Goal: Information Seeking & Learning: Learn about a topic

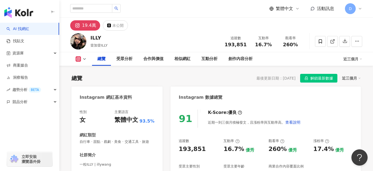
click at [21, 31] on link "AI 找網紅" at bounding box center [17, 28] width 23 height 5
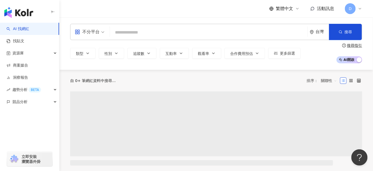
click at [132, 31] on input "search" at bounding box center [208, 32] width 193 height 10
paste input "**********"
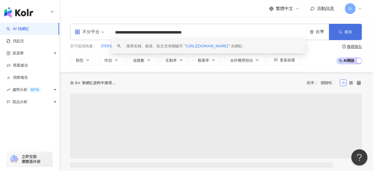
click at [353, 36] on button "搜尋" at bounding box center [345, 32] width 33 height 16
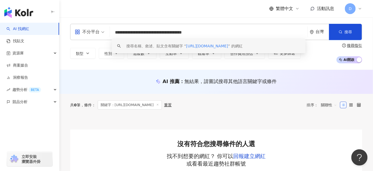
click at [223, 115] on div "共 0 筆 條件 ： 關鍵字：https://www.instagram.com/iris.416/reels/ 重置 排序： 關聯性" at bounding box center [216, 105] width 292 height 22
drag, startPoint x: 172, startPoint y: 33, endPoint x: 86, endPoint y: 32, distance: 86.7
click at [86, 32] on div "**********" at bounding box center [216, 32] width 292 height 16
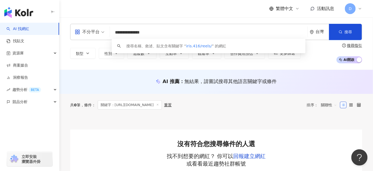
drag, startPoint x: 148, startPoint y: 32, endPoint x: 127, endPoint y: 32, distance: 20.3
click at [127, 32] on input "**********" at bounding box center [208, 32] width 193 height 10
type input "*******"
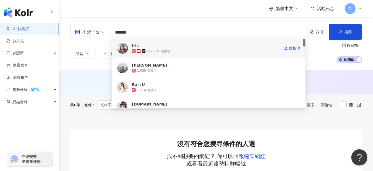
click at [171, 49] on div "277,737 追蹤者" at bounding box center [205, 50] width 147 height 5
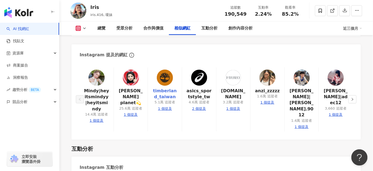
scroll to position [957, 0]
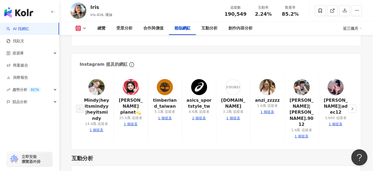
drag, startPoint x: 137, startPoint y: 90, endPoint x: 141, endPoint y: 114, distance: 25.2
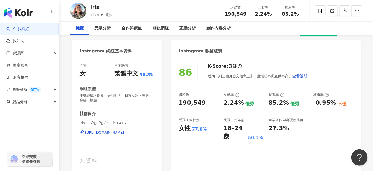
scroll to position [0, 0]
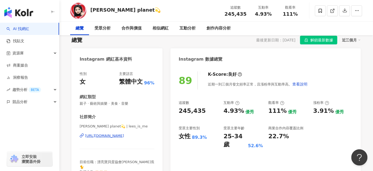
scroll to position [98, 0]
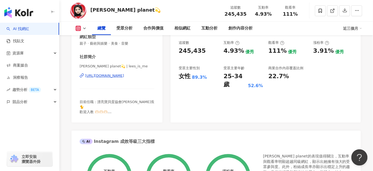
click at [124, 75] on div "https://www.instagram.com/lees_is_me/" at bounding box center [104, 75] width 39 height 5
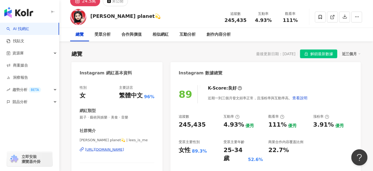
scroll to position [0, 0]
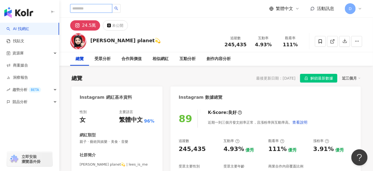
click at [102, 11] on input "search" at bounding box center [91, 8] width 42 height 9
paste input "**********"
type input "**********"
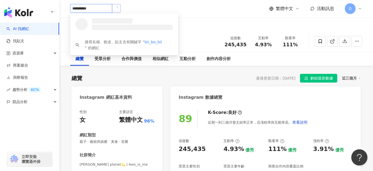
click at [118, 7] on icon "loading" at bounding box center [116, 8] width 4 height 4
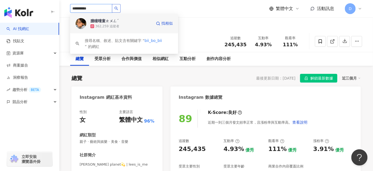
click at [127, 25] on div "362,259 追蹤者" at bounding box center [121, 25] width 62 height 5
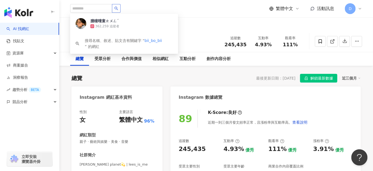
click at [192, 75] on div "總覽 最後更新日期：2025/8/14 解鎖最新數據 近三個月" at bounding box center [216, 78] width 289 height 9
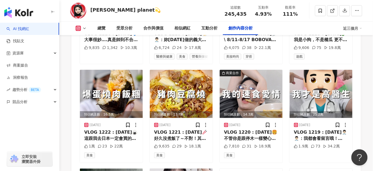
scroll to position [1620, 0]
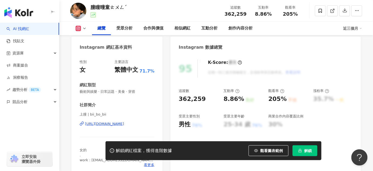
click at [303, 151] on button "解鎖" at bounding box center [305, 150] width 25 height 11
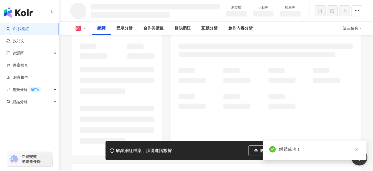
scroll to position [73, 0]
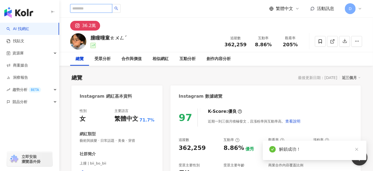
click at [106, 9] on input "search" at bounding box center [91, 8] width 42 height 9
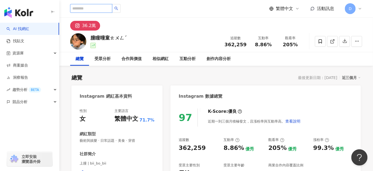
paste input "**********"
type input "**********"
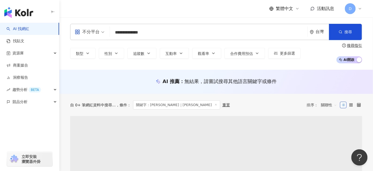
click at [139, 33] on input "**********" at bounding box center [208, 32] width 193 height 10
type input "***"
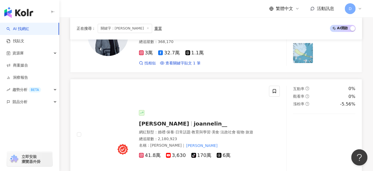
scroll to position [613, 0]
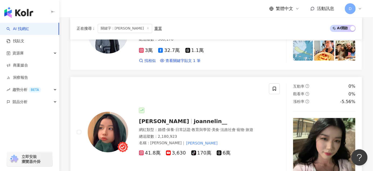
click at [118, 112] on img at bounding box center [108, 132] width 41 height 41
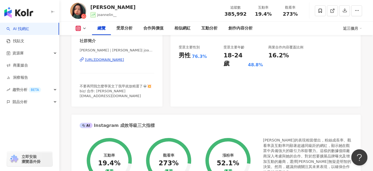
scroll to position [98, 0]
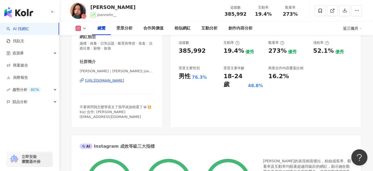
click at [124, 82] on div "https://www.instagram.com/joannelin__/" at bounding box center [104, 80] width 39 height 5
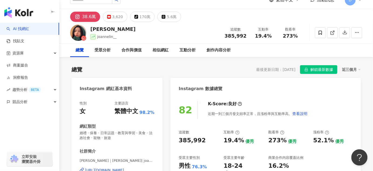
scroll to position [0, 0]
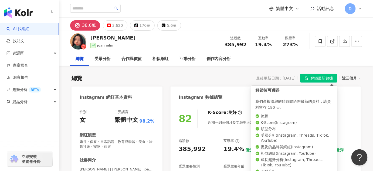
click at [322, 80] on span "解鎖最新數據" at bounding box center [322, 78] width 23 height 9
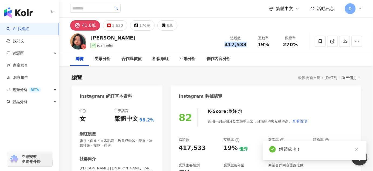
drag, startPoint x: 228, startPoint y: 46, endPoint x: 248, endPoint y: 47, distance: 20.3
click at [248, 47] on div "追蹤數 417,533 互動率 19% 觀看率 270%" at bounding box center [262, 41] width 83 height 16
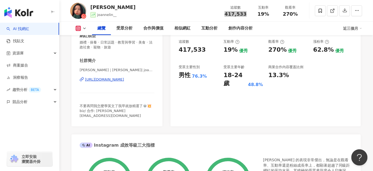
scroll to position [73, 0]
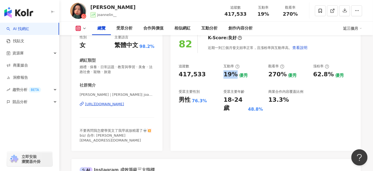
drag, startPoint x: 224, startPoint y: 75, endPoint x: 236, endPoint y: 76, distance: 11.9
click at [236, 76] on div "19%" at bounding box center [231, 74] width 14 height 8
copy div "19%"
click at [269, 80] on div "追蹤數 417,533 互動率 19% 優秀 觀看率 270% 優秀 漲粉率 62.8% 優秀 受眾主要性別 男性 76.3% 受眾主要年齡 18-24 歲 …" at bounding box center [266, 88] width 174 height 48
drag, startPoint x: 267, startPoint y: 70, endPoint x: 285, endPoint y: 75, distance: 18.5
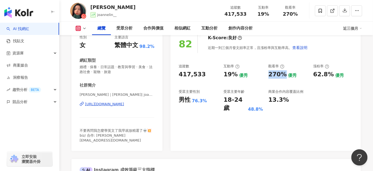
click at [285, 75] on div "追蹤數 417,533 互動率 19% 優秀 觀看率 270% 優秀 漲粉率 62.8% 優秀 受眾主要性別 男性 76.3% 受眾主要年齡 18-24 歲 …" at bounding box center [266, 88] width 174 height 48
copy div "270%"
drag, startPoint x: 336, startPoint y: 81, endPoint x: 321, endPoint y: 81, distance: 15.1
click at [336, 81] on div "追蹤數 417,533 互動率 19% 優秀 觀看率 270% 優秀 漲粉率 62.8% 優秀 受眾主要性別 男性 76.3% 受眾主要年齡 18-24 歲 …" at bounding box center [266, 88] width 174 height 48
drag, startPoint x: 221, startPoint y: 101, endPoint x: 264, endPoint y: 101, distance: 42.9
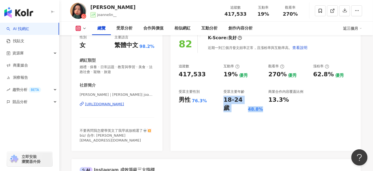
click at [264, 101] on div "追蹤數 417,533 互動率 19% 優秀 觀看率 270% 優秀 漲粉率 62.8% 優秀 受眾主要性別 男性 76.3% 受眾主要年齡 18-24 歲 …" at bounding box center [266, 88] width 174 height 48
copy div "18-24 歲 48.8%"
drag, startPoint x: 204, startPoint y: 99, endPoint x: 172, endPoint y: 101, distance: 32.2
click at [172, 101] on div "82 K-Score : 良好 近期一到三個月發文頻率正常，且漲粉率與互動率高。 查看說明 追蹤數 417,533 互動率 19% 優秀 觀看率 270% 優…" at bounding box center [266, 89] width 190 height 121
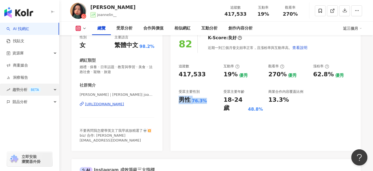
copy div "男性 76.3%"
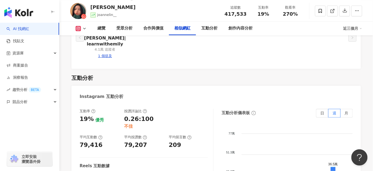
scroll to position [1080, 0]
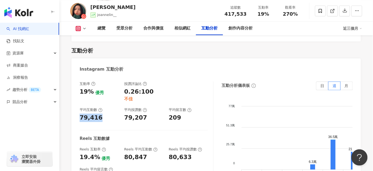
drag, startPoint x: 100, startPoint y: 83, endPoint x: 71, endPoint y: 83, distance: 28.6
click at [72, 83] on div "互動率 19% 優秀 按讚評論比 0.26:100 不佳 平均互動數 79,416 平均按讚數 79,207 平均留言數 209 Reels 互動數據 Ree…" at bounding box center [216, 137] width 289 height 122
copy div "79,416"
click at [122, 147] on div "Reels 互動率 19.4% 優秀 Reels 平均互動數 80,847 Reels 平均按讚數 80,633" at bounding box center [144, 154] width 128 height 15
drag, startPoint x: 143, startPoint y: 123, endPoint x: 123, endPoint y: 126, distance: 20.5
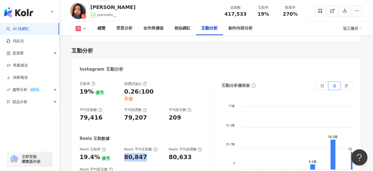
click at [123, 147] on div "Reels 互動率 19.4% 優秀 Reels 平均互動數 80,847 Reels 平均按讚數 80,633" at bounding box center [144, 154] width 128 height 15
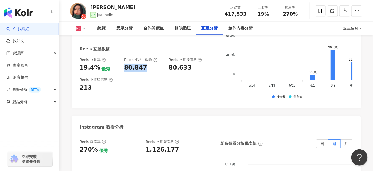
scroll to position [1203, 0]
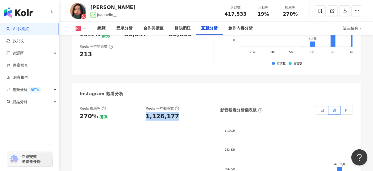
drag, startPoint x: 179, startPoint y: 85, endPoint x: 144, endPoint y: 88, distance: 34.9
click at [144, 106] on div "Reels 觀看率 270% 優秀 Reels 平均觀看數 1,126,177" at bounding box center [143, 113] width 127 height 15
copy div "1,126,177"
click at [158, 114] on div "Reels 觀看率 270% 優秀 Reels 平均觀看數 1,126,177" at bounding box center [146, 160] width 133 height 108
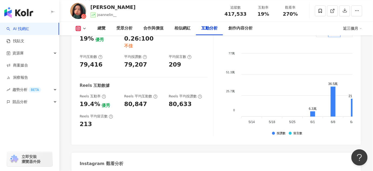
scroll to position [1104, 0]
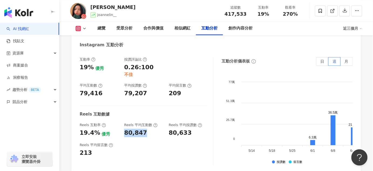
drag, startPoint x: 145, startPoint y: 99, endPoint x: 122, endPoint y: 100, distance: 23.3
click at [122, 122] on div "Reels 互動率 19.4% 優秀 Reels 平均互動數 80,847 Reels 平均按讚數 80,633" at bounding box center [144, 129] width 128 height 15
copy div "80,847"
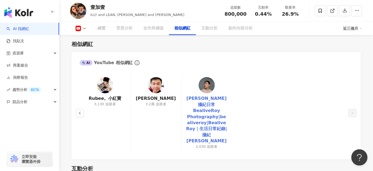
scroll to position [738, 0]
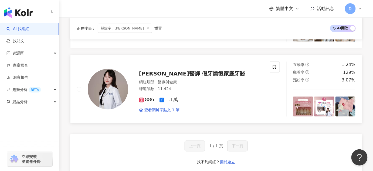
scroll to position [319, 0]
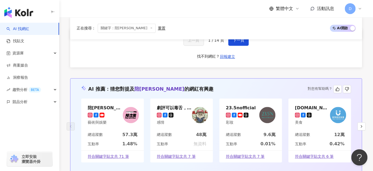
scroll to position [1080, 0]
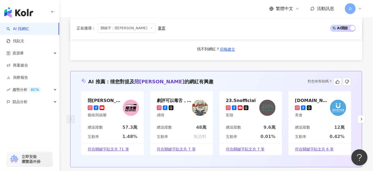
click at [117, 111] on div "陪沈團 藝術與娛樂" at bounding box center [112, 107] width 63 height 33
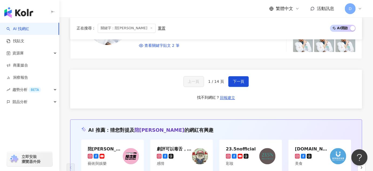
scroll to position [1031, 0]
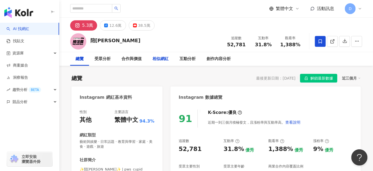
click at [166, 58] on div "相似網紅" at bounding box center [161, 59] width 16 height 6
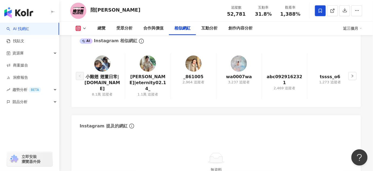
scroll to position [834, 0]
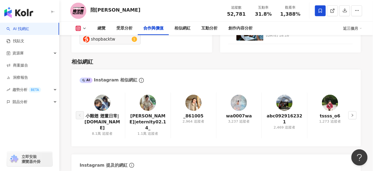
click at [352, 114] on icon "right" at bounding box center [352, 114] width 3 height 3
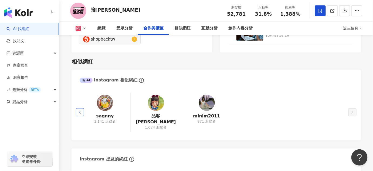
click at [80, 111] on button "button" at bounding box center [80, 112] width 8 height 8
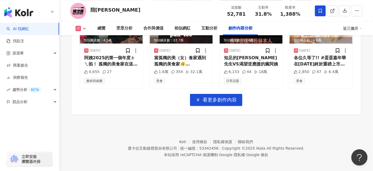
scroll to position [1890, 0]
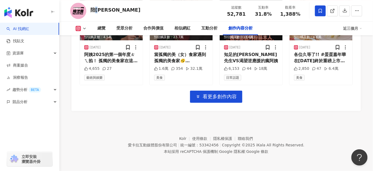
drag, startPoint x: 97, startPoint y: 9, endPoint x: 100, endPoint y: 11, distance: 3.3
click at [100, 11] on div "陪沈團" at bounding box center [115, 9] width 50 height 7
copy div "沈"
click at [29, 26] on link "AI 找網紅" at bounding box center [17, 28] width 23 height 5
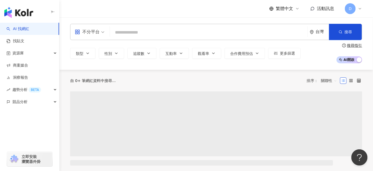
click at [148, 34] on input "search" at bounding box center [208, 32] width 193 height 10
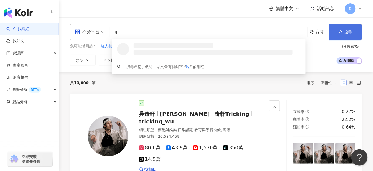
type input "*"
click at [339, 33] on icon "button" at bounding box center [341, 32] width 4 height 4
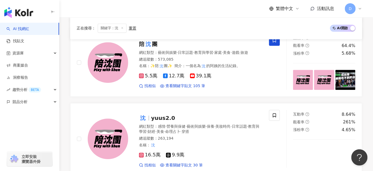
scroll to position [442, 0]
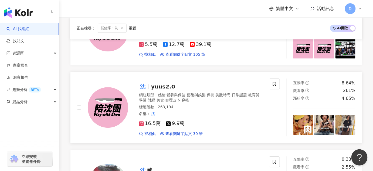
click at [116, 104] on img at bounding box center [108, 107] width 41 height 41
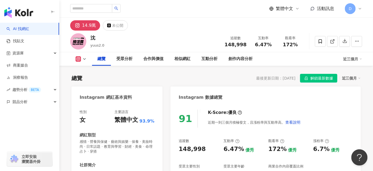
scroll to position [73, 0]
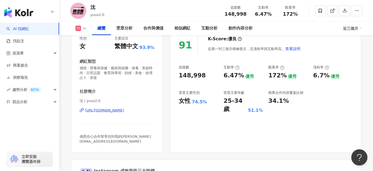
click at [124, 111] on div "[URL][DOMAIN_NAME]" at bounding box center [104, 110] width 39 height 5
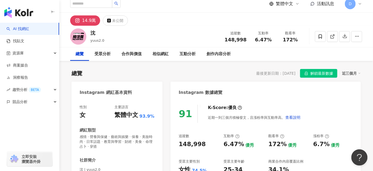
scroll to position [0, 0]
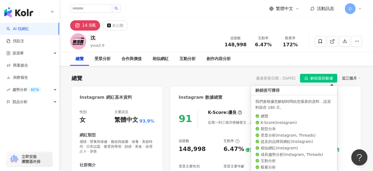
click at [322, 78] on span "解鎖最新數據" at bounding box center [322, 78] width 23 height 9
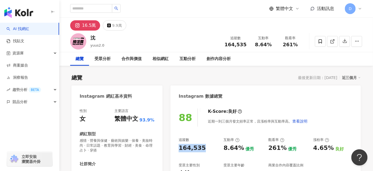
drag, startPoint x: 180, startPoint y: 149, endPoint x: 207, endPoint y: 149, distance: 26.7
click at [207, 149] on div "164,535" at bounding box center [198, 148] width 39 height 8
copy div "164,535"
click at [130, 150] on span "感情 · 營養與保健 · 藝術與娛樂 · 保養 · 美妝時尚 · 日常話題 · 教育與學習 · 財經 · 美食 · 命理占卜 · 穿搭" at bounding box center [117, 145] width 75 height 15
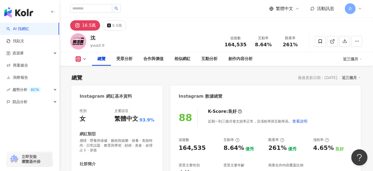
scroll to position [73, 0]
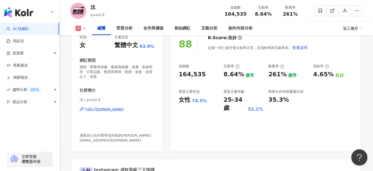
click at [237, 99] on div "25-34 歲" at bounding box center [235, 104] width 23 height 17
drag, startPoint x: 223, startPoint y: 101, endPoint x: 264, endPoint y: 100, distance: 40.8
click at [264, 100] on div "追蹤數 164,535 互動率 8.64% 優秀 觀看率 261% 優秀 漲粉率 4.65% 良好 受眾主要性別 女性 74.5% 受眾主要年齡 25-34 …" at bounding box center [266, 88] width 174 height 48
copy div "25-34 歲 51.1%"
click at [221, 107] on div "88 K-Score : 良好 近期一到三個月發文頻率正常，且漲粉率與互動率高。 查看說明 追蹤數 164,535 互動率 8.64% 優秀 觀看率 261%…" at bounding box center [266, 89] width 190 height 121
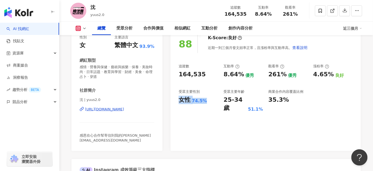
drag, startPoint x: 209, startPoint y: 100, endPoint x: 170, endPoint y: 101, distance: 39.4
copy div "女性 74.5%"
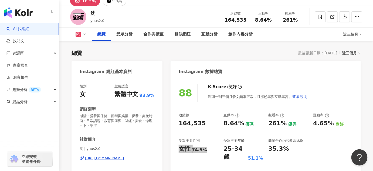
scroll to position [24, 0]
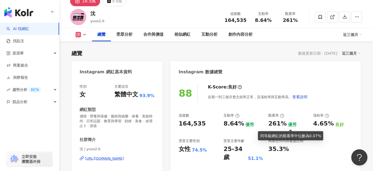
click at [288, 123] on div "優秀" at bounding box center [292, 125] width 9 height 6
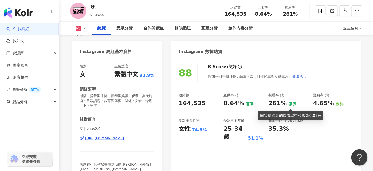
scroll to position [73, 0]
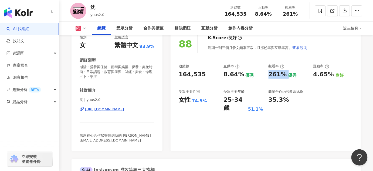
drag, startPoint x: 275, startPoint y: 74, endPoint x: 286, endPoint y: 75, distance: 10.8
click at [286, 75] on div "追蹤數 164,535 互動率 8.64% 優秀 觀看率 261% 優秀 漲粉率 4.65% 良好 受眾主要性別 女性 74.5% 受眾主要年齡 25-34 …" at bounding box center [266, 88] width 174 height 48
copy div "261%"
click at [264, 116] on div "88 K-Score : 良好 近期一到三個月發文頻率正常，且漲粉率與互動率高。 查看說明 追蹤數 164,535 互動率 8.64% 優秀 觀看率 261%…" at bounding box center [266, 89] width 190 height 121
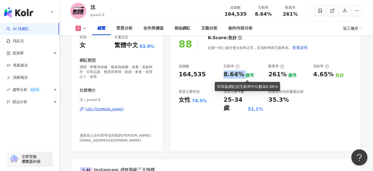
drag, startPoint x: 222, startPoint y: 73, endPoint x: 243, endPoint y: 73, distance: 20.8
click at [243, 73] on div "追蹤數 164,535 互動率 8.64% 優秀 觀看率 261% 優秀 漲粉率 4.65% 良好 受眾主要性別 女性 74.5% 受眾主要年齡 25-34 …" at bounding box center [266, 88] width 174 height 48
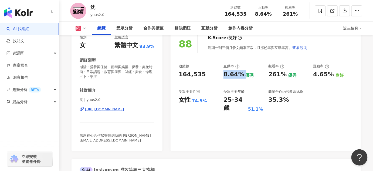
copy div "8.64%"
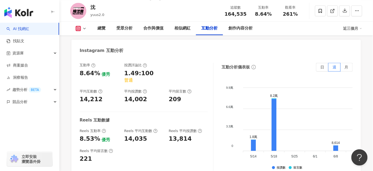
scroll to position [1104, 0]
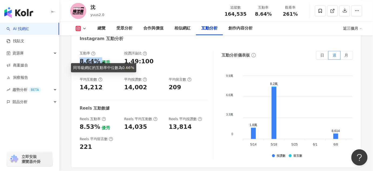
drag, startPoint x: 77, startPoint y: 55, endPoint x: 99, endPoint y: 57, distance: 22.2
click at [99, 57] on div "互動率 8.64% 優秀 按讚評論比 1.49:100 普通 平均互動數 14,212 平均按讚數 14,002 平均留言數 209 Reels 互動數據 R…" at bounding box center [216, 106] width 289 height 122
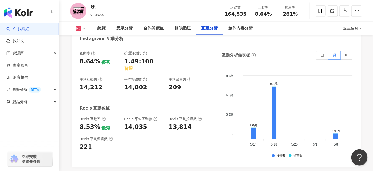
click at [98, 83] on div "14,212" at bounding box center [91, 87] width 23 height 8
drag, startPoint x: 101, startPoint y: 76, endPoint x: 75, endPoint y: 78, distance: 26.5
click at [75, 78] on div "互動率 8.64% 優秀 按讚評論比 1.49:100 普通 平均互動數 14,212 平均按讚數 14,002 平均留言數 209 Reels 互動數據 R…" at bounding box center [216, 106] width 289 height 122
copy div "14,212"
click at [106, 125] on div "優秀" at bounding box center [106, 128] width 9 height 6
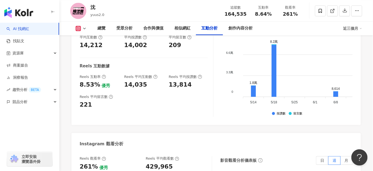
scroll to position [1203, 0]
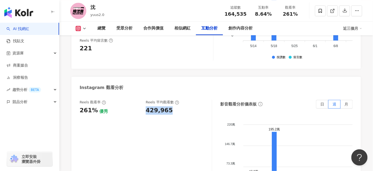
drag, startPoint x: 147, startPoint y: 106, endPoint x: 177, endPoint y: 106, distance: 30.2
click at [177, 106] on div "429,965" at bounding box center [176, 110] width 61 height 8
copy div "429,965"
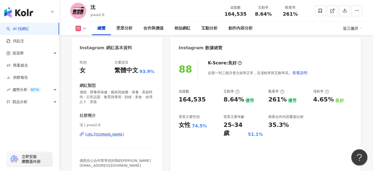
scroll to position [49, 0]
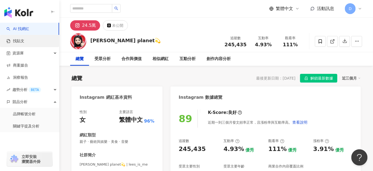
click at [24, 39] on link "找貼文" at bounding box center [15, 40] width 18 height 5
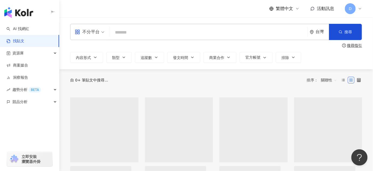
click at [141, 32] on input "search" at bounding box center [208, 32] width 193 height 12
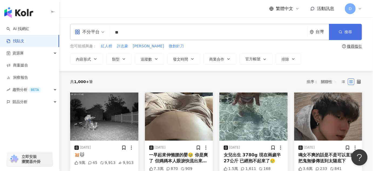
click at [351, 29] on button "搜尋" at bounding box center [345, 32] width 33 height 16
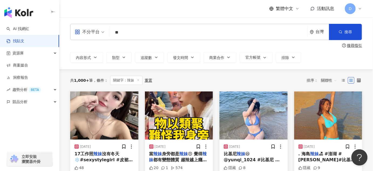
click at [137, 32] on input "**" at bounding box center [208, 32] width 193 height 12
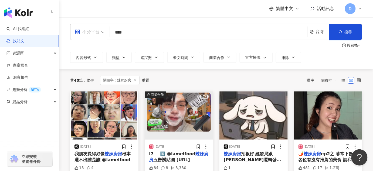
click at [100, 34] on span "不分平台" at bounding box center [90, 32] width 30 height 9
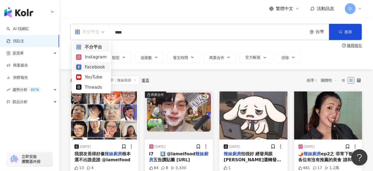
click at [89, 59] on div "Instagram" at bounding box center [91, 56] width 31 height 7
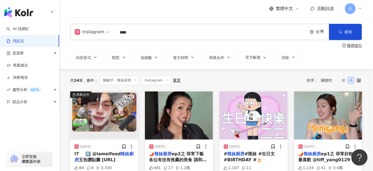
click at [166, 38] on input "****" at bounding box center [211, 32] width 189 height 12
type input "**"
click at [23, 26] on link "AI 找網紅" at bounding box center [17, 28] width 23 height 5
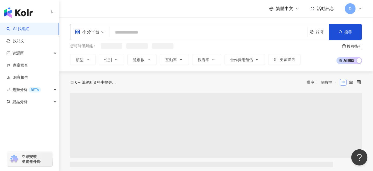
click at [143, 33] on input "search" at bounding box center [208, 32] width 193 height 10
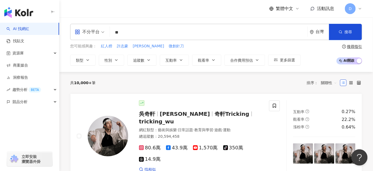
type input "**"
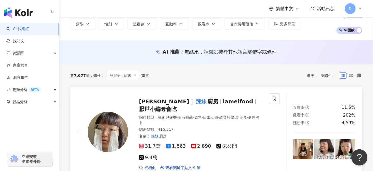
scroll to position [49, 0]
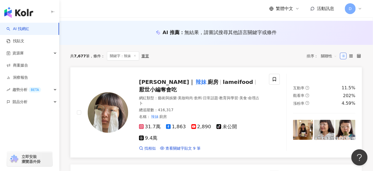
click at [122, 116] on img at bounding box center [108, 112] width 41 height 41
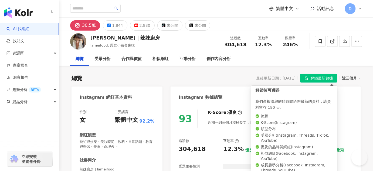
click at [322, 79] on span "解鎖最新數據" at bounding box center [322, 78] width 23 height 9
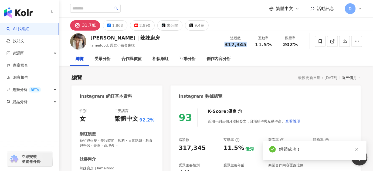
drag, startPoint x: 240, startPoint y: 45, endPoint x: 233, endPoint y: 43, distance: 7.9
click at [247, 46] on div "追蹤數 317,345" at bounding box center [235, 41] width 29 height 12
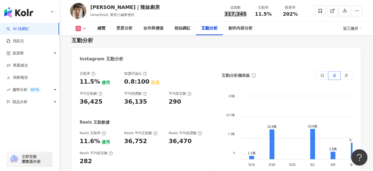
scroll to position [1104, 0]
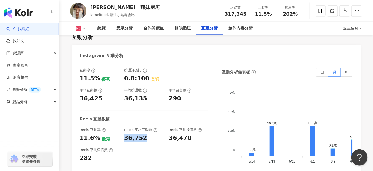
drag, startPoint x: 122, startPoint y: 115, endPoint x: 154, endPoint y: 116, distance: 32.1
click at [154, 127] on div "Reels 互動率 11.6% 優秀 Reels 平均互動數 36,752 Reels 平均按讚數 36,470" at bounding box center [144, 134] width 128 height 15
click at [204, 134] on div "36,470" at bounding box center [188, 138] width 39 height 8
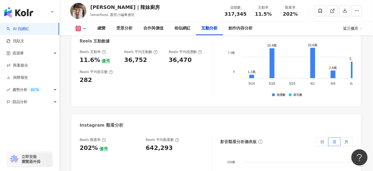
scroll to position [1227, 0]
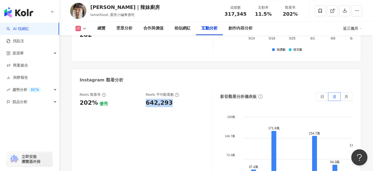
drag, startPoint x: 145, startPoint y: 79, endPoint x: 178, endPoint y: 79, distance: 32.7
click at [178, 92] on div "Reels 觀看率 202% 優秀 [PERSON_NAME] 平均觀看數 642,293" at bounding box center [143, 99] width 127 height 15
copy div "642,293"
click at [82, 31] on button at bounding box center [81, 28] width 22 height 5
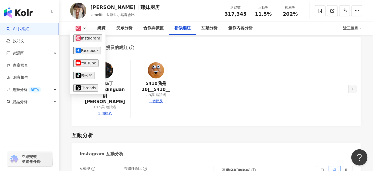
scroll to position [908, 0]
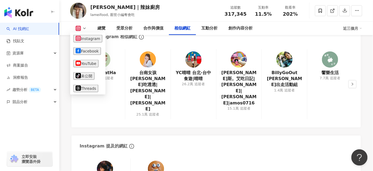
click at [148, 135] on div "Instagram 提及的網紅" at bounding box center [216, 144] width 289 height 18
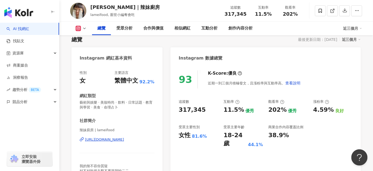
scroll to position [49, 0]
